Goal: Task Accomplishment & Management: Use online tool/utility

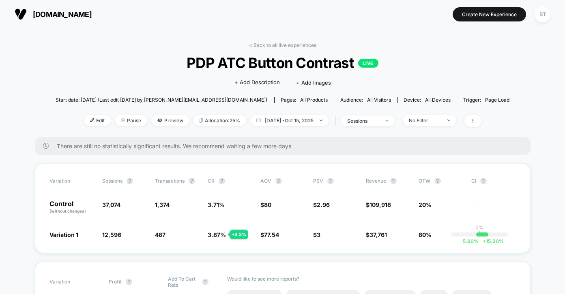
scroll to position [4, 0]
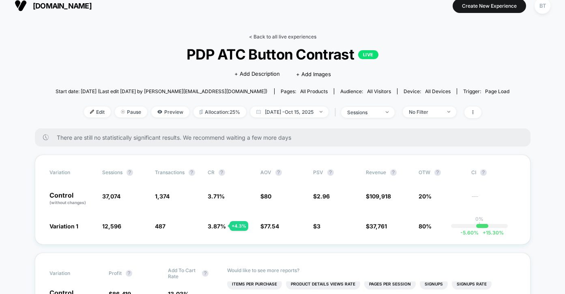
click at [287, 34] on link "< Back to all live experiences" at bounding box center [282, 37] width 67 height 6
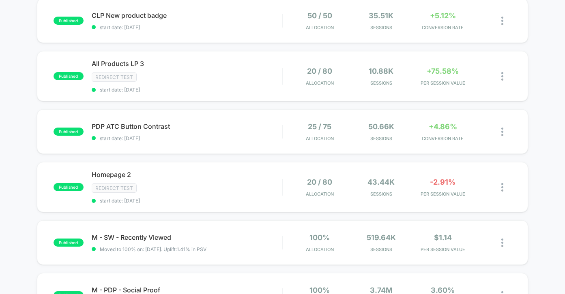
scroll to position [146, 0]
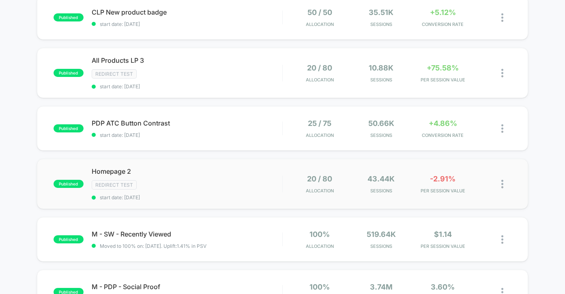
click at [231, 166] on div "published Homepage 2 Redirect Test start date: [DATE] 20 / 80 Allocation 43.44k…" at bounding box center [282, 184] width 491 height 50
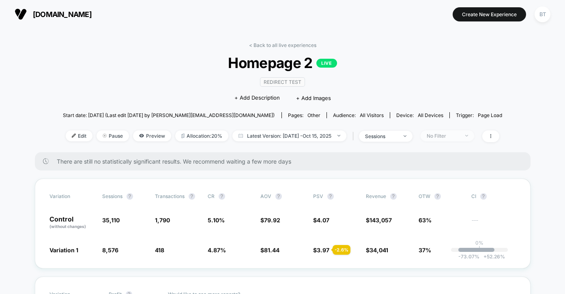
click at [440, 137] on div "No Filter" at bounding box center [442, 136] width 32 height 6
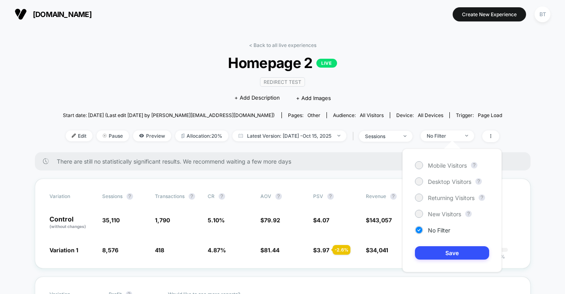
click at [436, 170] on div "Mobile Visitors ? Desktop Visitors ? Returning Visitors ? New Visitors ? No Fil…" at bounding box center [451, 211] width 99 height 124
click at [419, 166] on div at bounding box center [418, 165] width 6 height 6
click at [458, 256] on button "Save" at bounding box center [452, 252] width 74 height 13
